Goal: Transaction & Acquisition: Download file/media

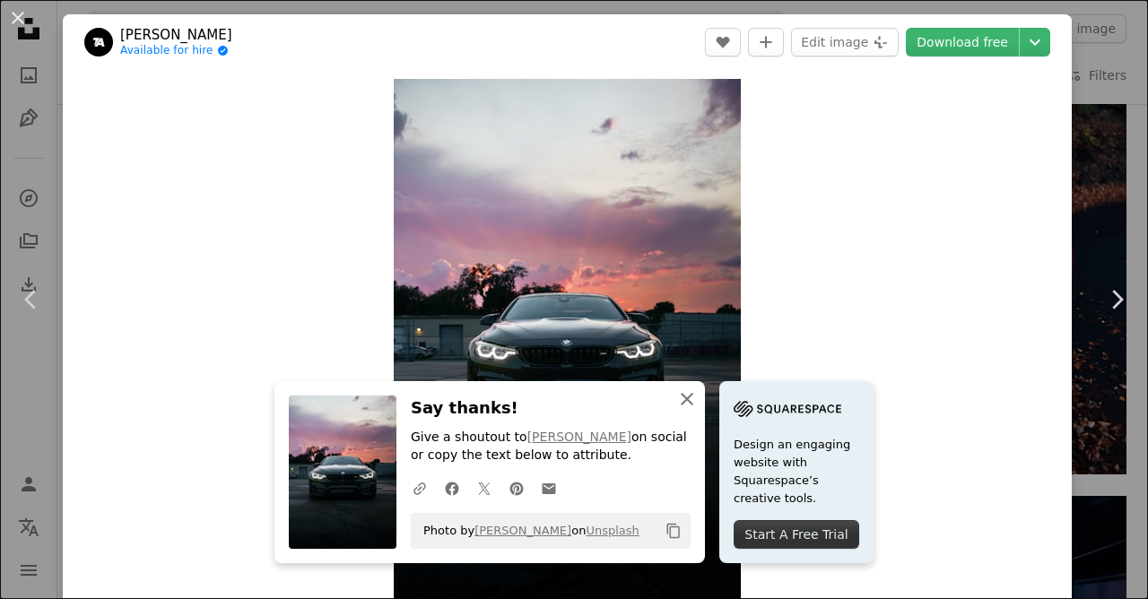
scroll to position [343, 0]
click button "Load more"
click at [172, 404] on img at bounding box center [246, 312] width 334 height 502
click at [968, 39] on link "Download free" at bounding box center [962, 42] width 113 height 29
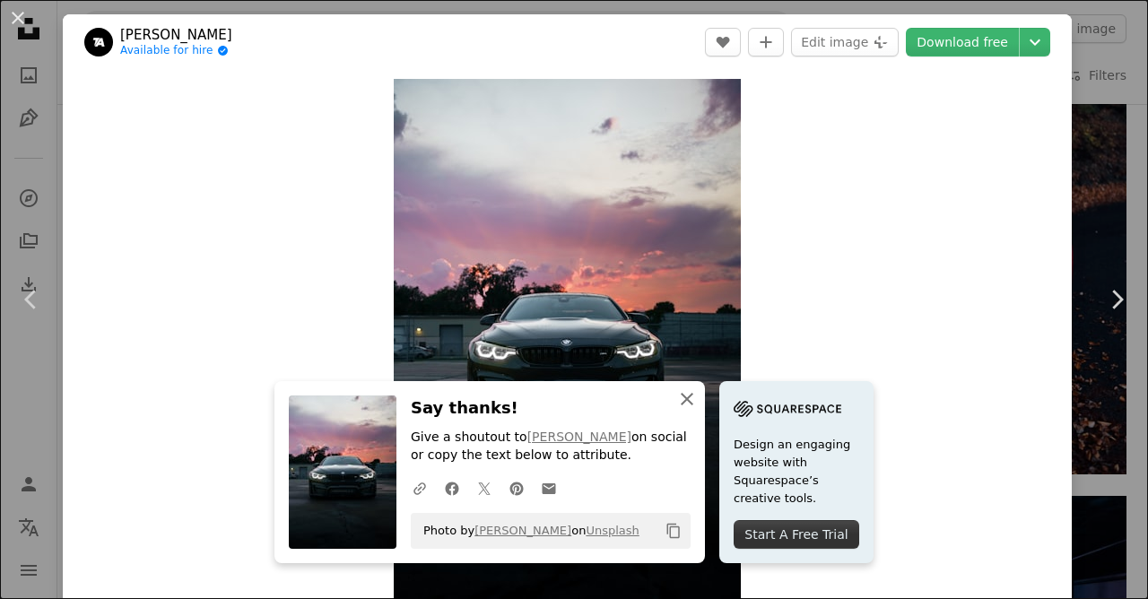
click at [334, 484] on img at bounding box center [343, 471] width 108 height 153
